Goal: Information Seeking & Learning: Learn about a topic

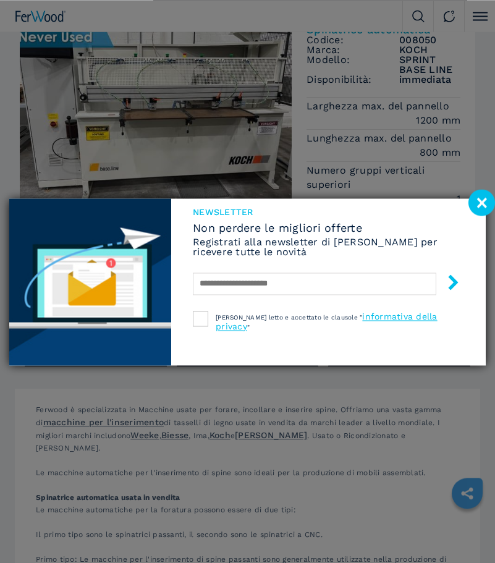
scroll to position [126, 0]
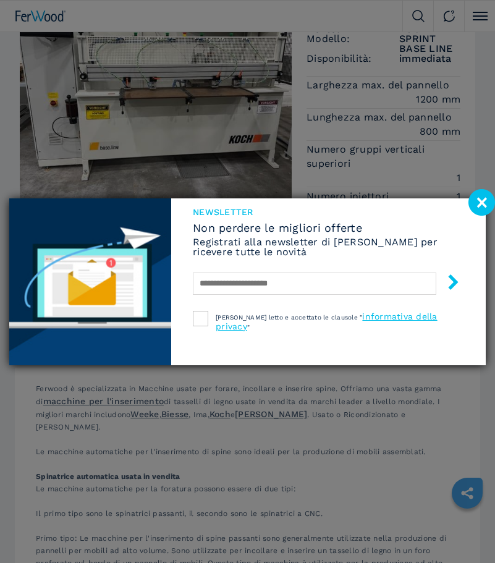
click at [481, 214] on image at bounding box center [482, 202] width 27 height 27
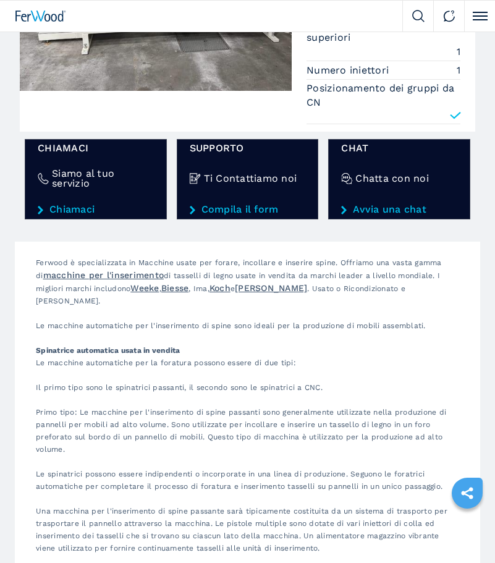
scroll to position [315, 0]
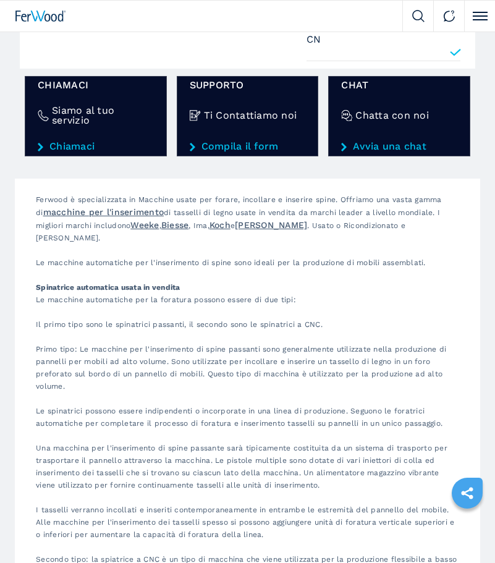
click at [231, 224] on link "Koch" at bounding box center [220, 225] width 21 height 10
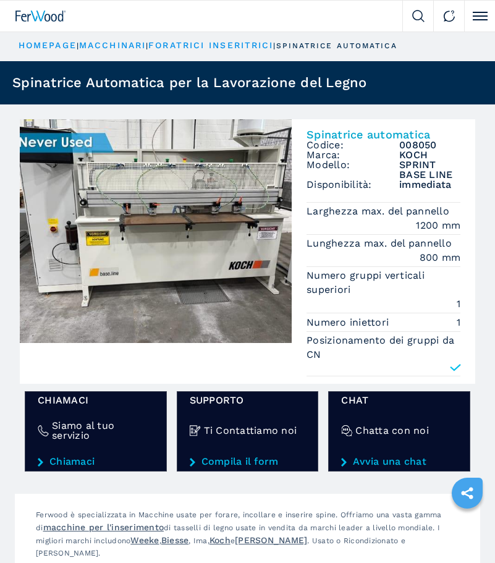
click at [456, 365] on icon at bounding box center [456, 368] width 12 height 12
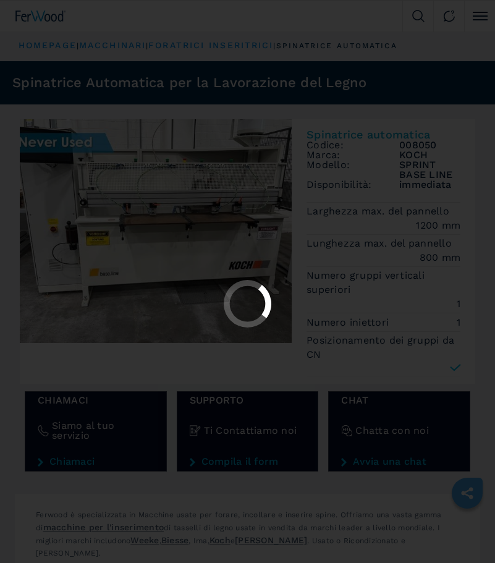
click at [456, 370] on div at bounding box center [247, 281] width 495 height 563
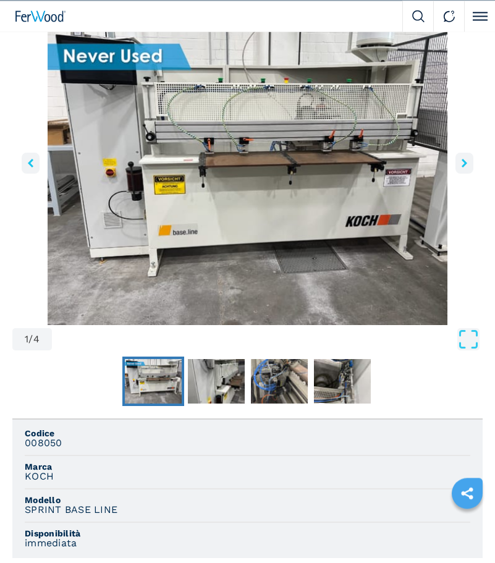
scroll to position [126, 0]
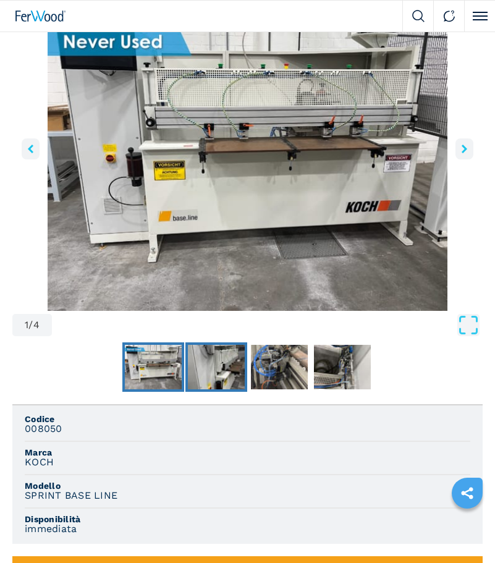
click at [202, 365] on img "Go to Slide 2" at bounding box center [216, 367] width 57 height 45
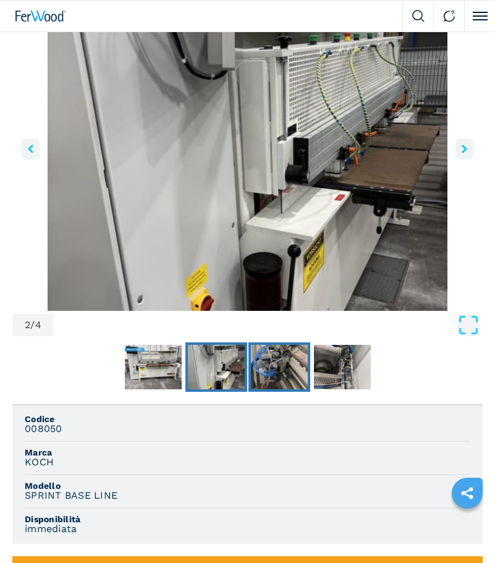
click at [296, 361] on img "Go to Slide 3" at bounding box center [279, 367] width 57 height 45
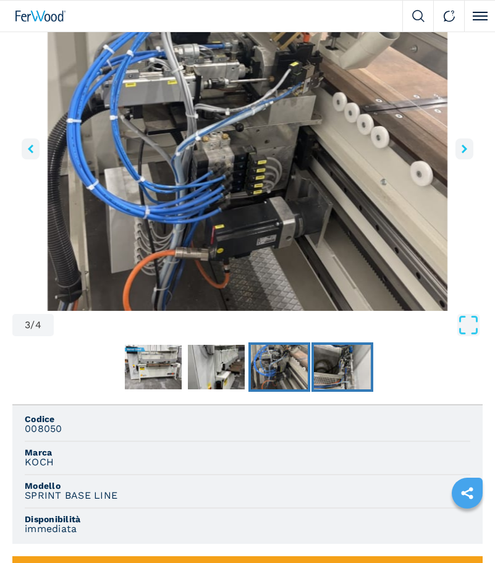
click at [342, 378] on img "Go to Slide 4" at bounding box center [342, 367] width 57 height 45
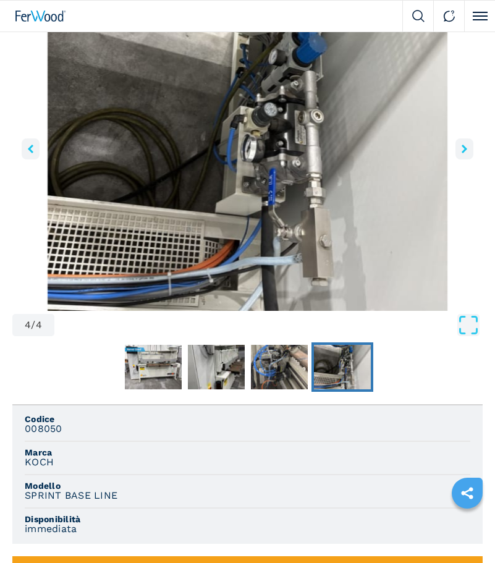
scroll to position [315, 0]
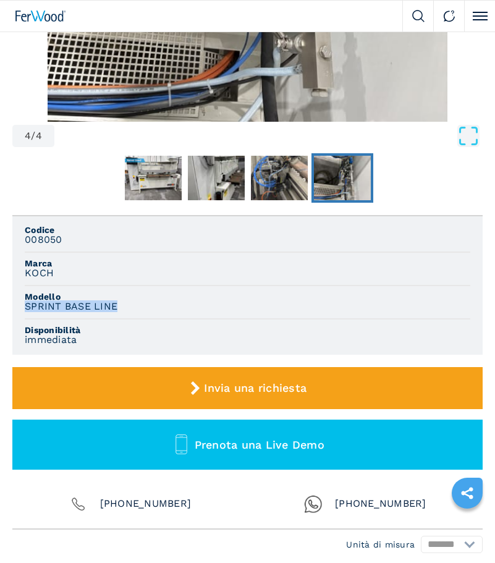
drag, startPoint x: 126, startPoint y: 303, endPoint x: 6, endPoint y: 301, distance: 120.0
click at [6, 301] on section "4 / 4 Unità di misura ******* ********* Codice 008050 Marca [PERSON_NAME] Model…" at bounding box center [247, 343] width 495 height 1067
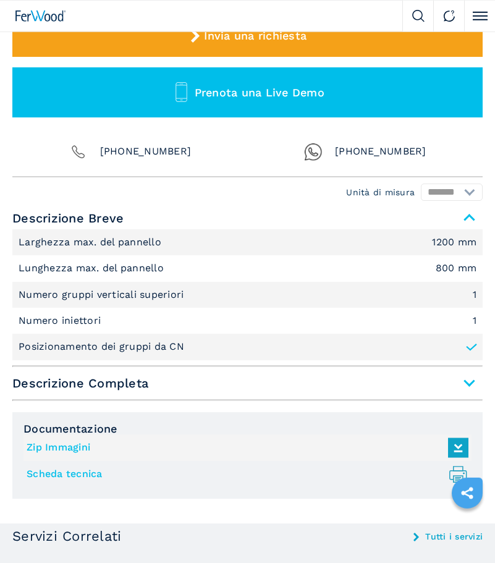
scroll to position [631, 0]
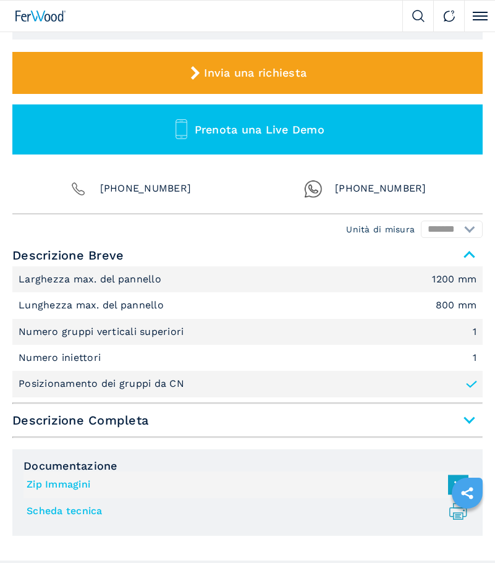
click at [323, 192] on img at bounding box center [313, 189] width 19 height 19
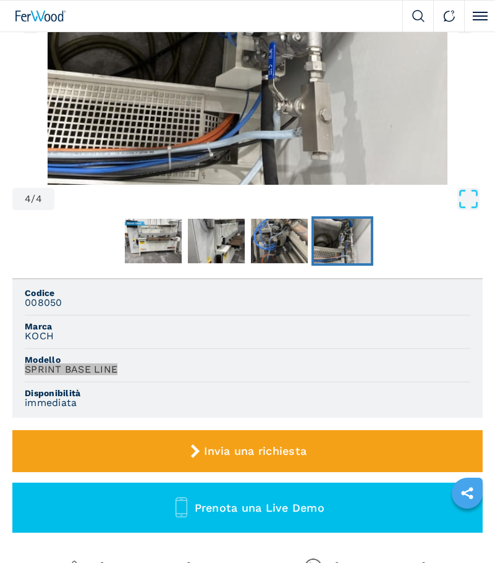
scroll to position [0, 0]
